Goal: Information Seeking & Learning: Learn about a topic

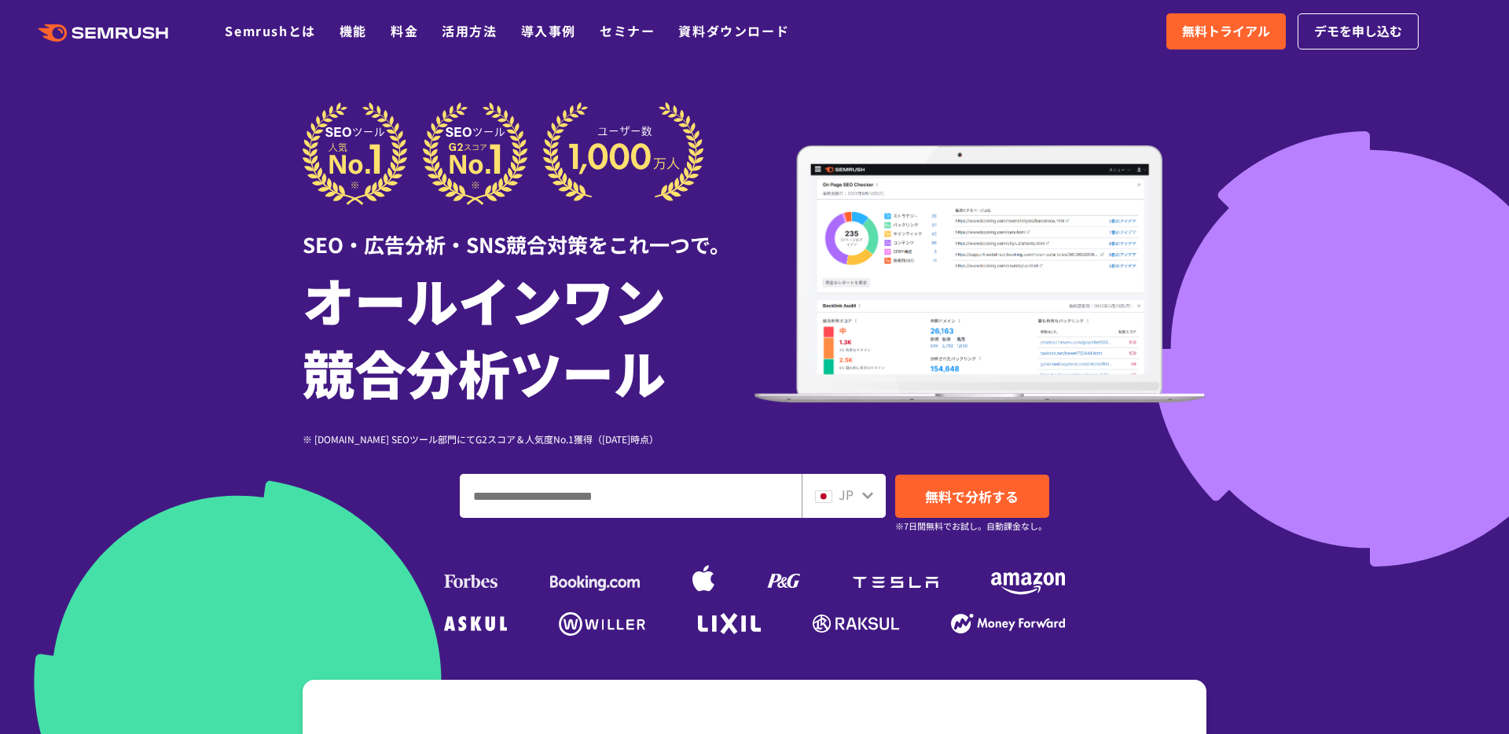
click at [967, 277] on img at bounding box center [981, 274] width 452 height 258
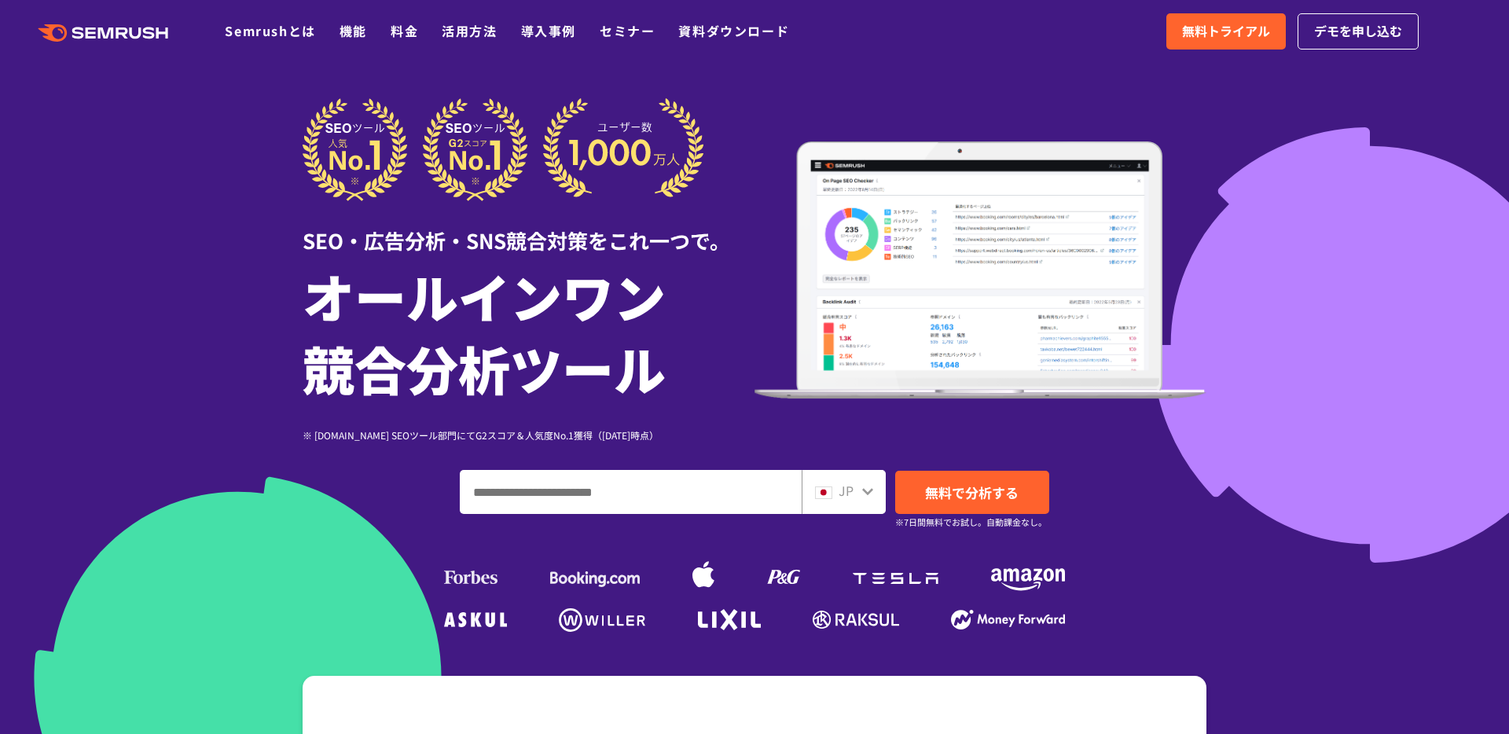
scroll to position [5, 0]
click at [407, 30] on link "料金" at bounding box center [405, 30] width 28 height 19
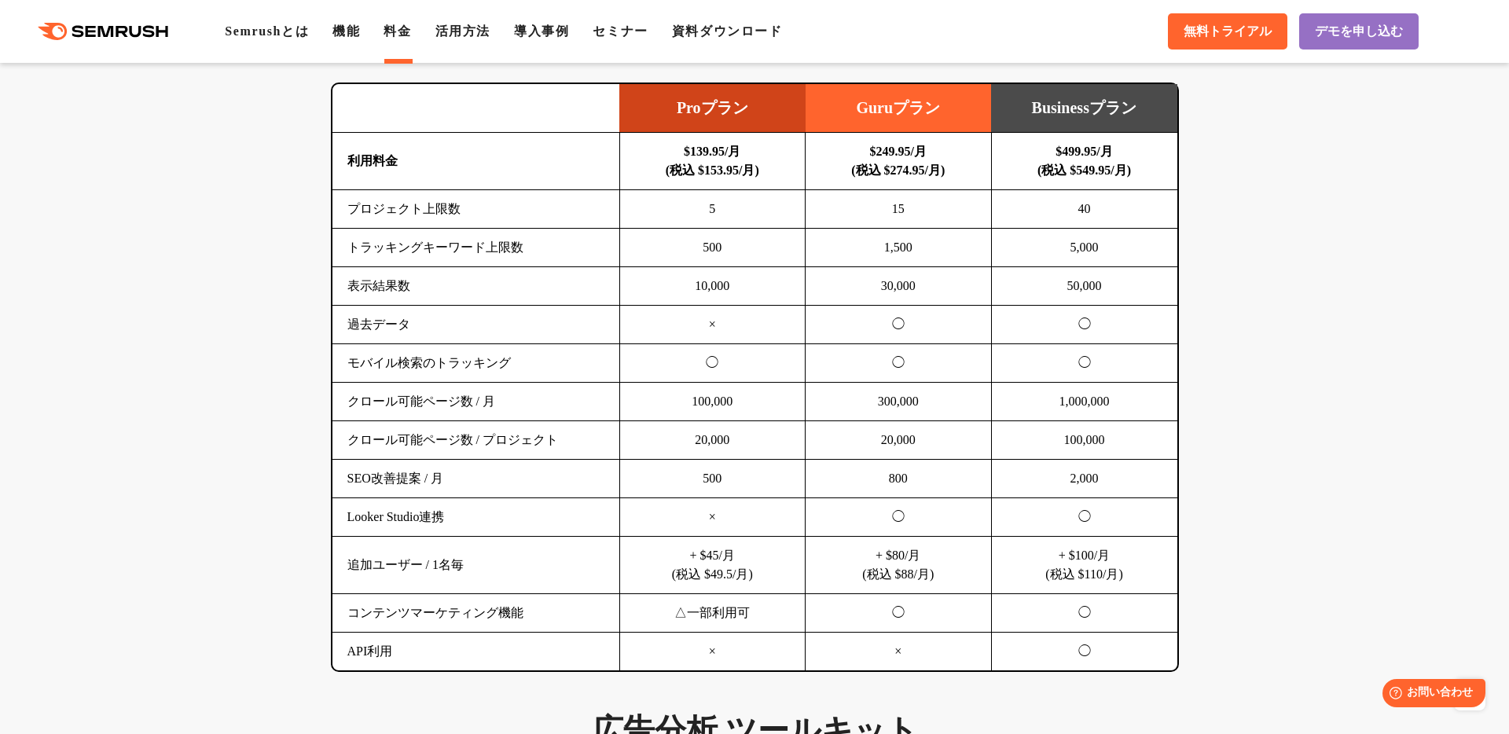
scroll to position [1016, 0]
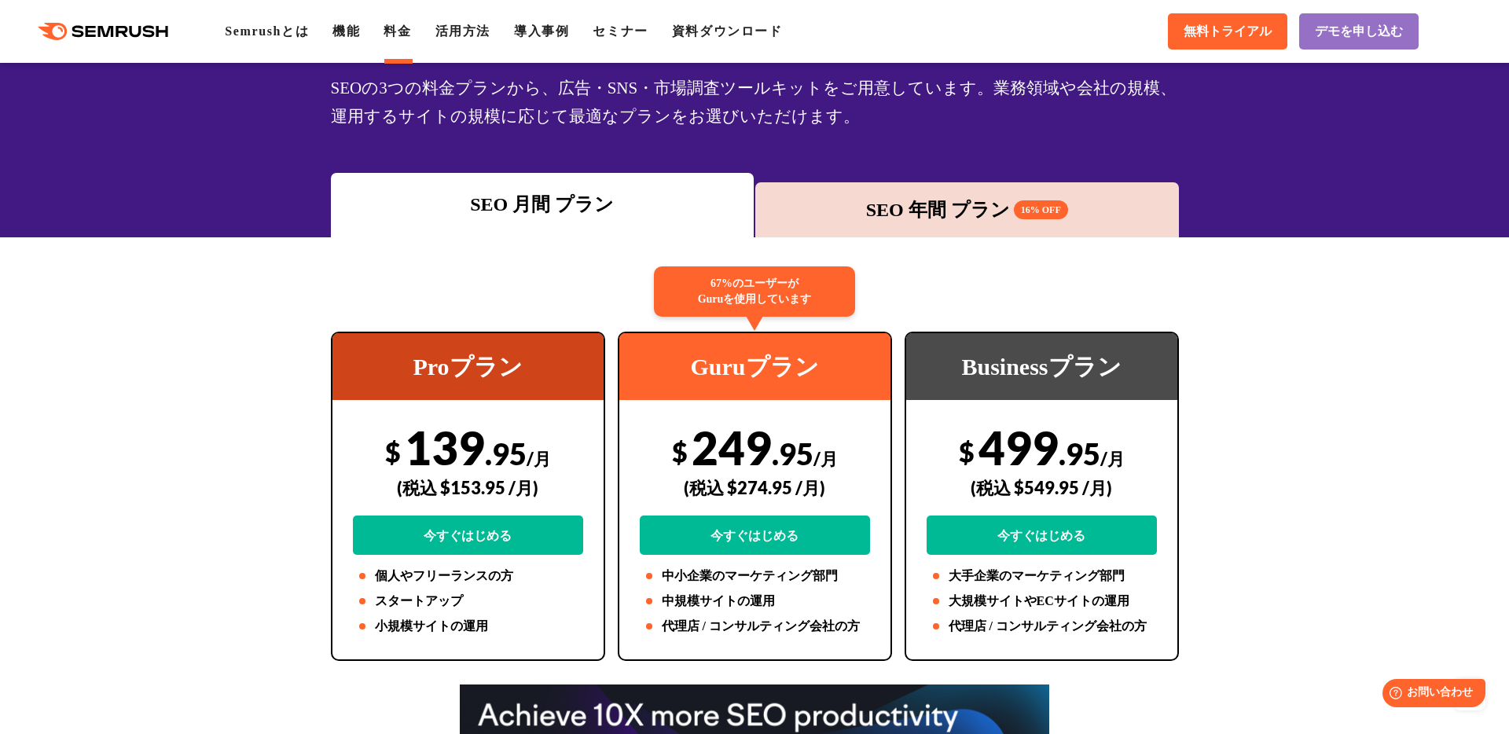
scroll to position [0, 0]
